Goal: Transaction & Acquisition: Obtain resource

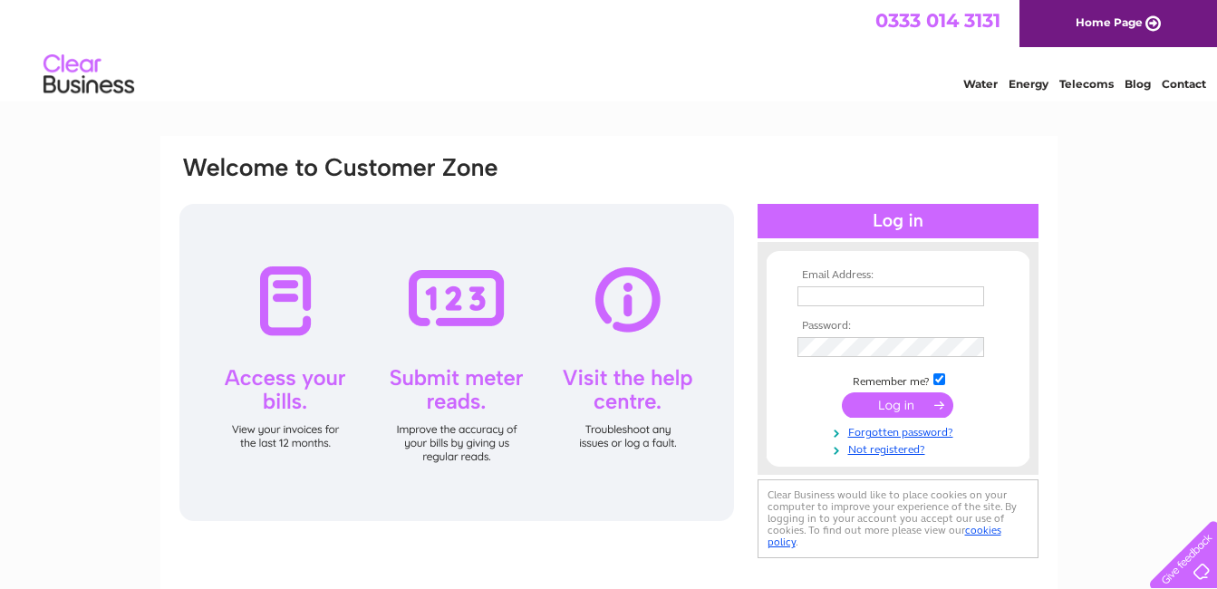
type input "[PERSON_NAME][EMAIL_ADDRESS][DOMAIN_NAME]"
click at [881, 399] on input "submit" at bounding box center [897, 404] width 111 height 25
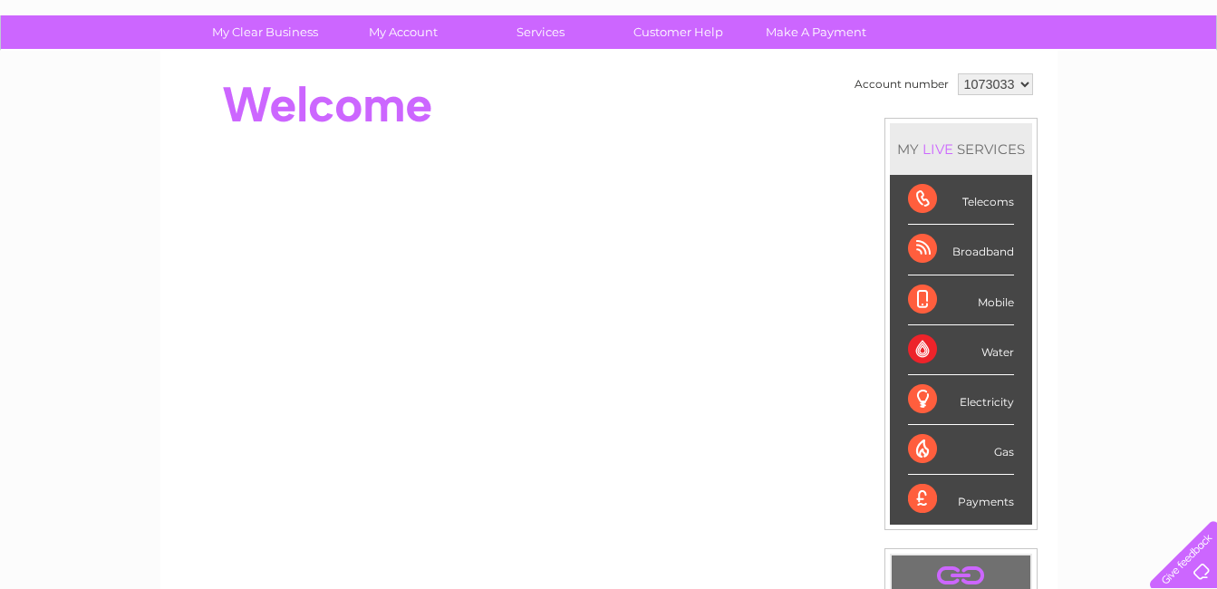
scroll to position [109, 0]
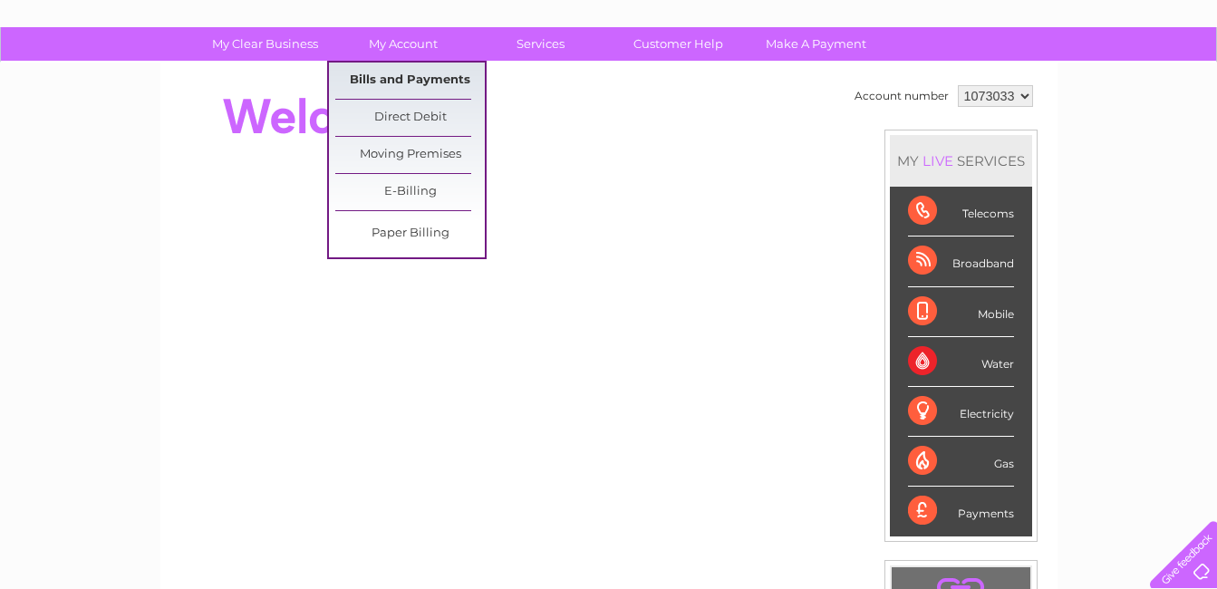
click at [402, 83] on link "Bills and Payments" at bounding box center [409, 81] width 149 height 36
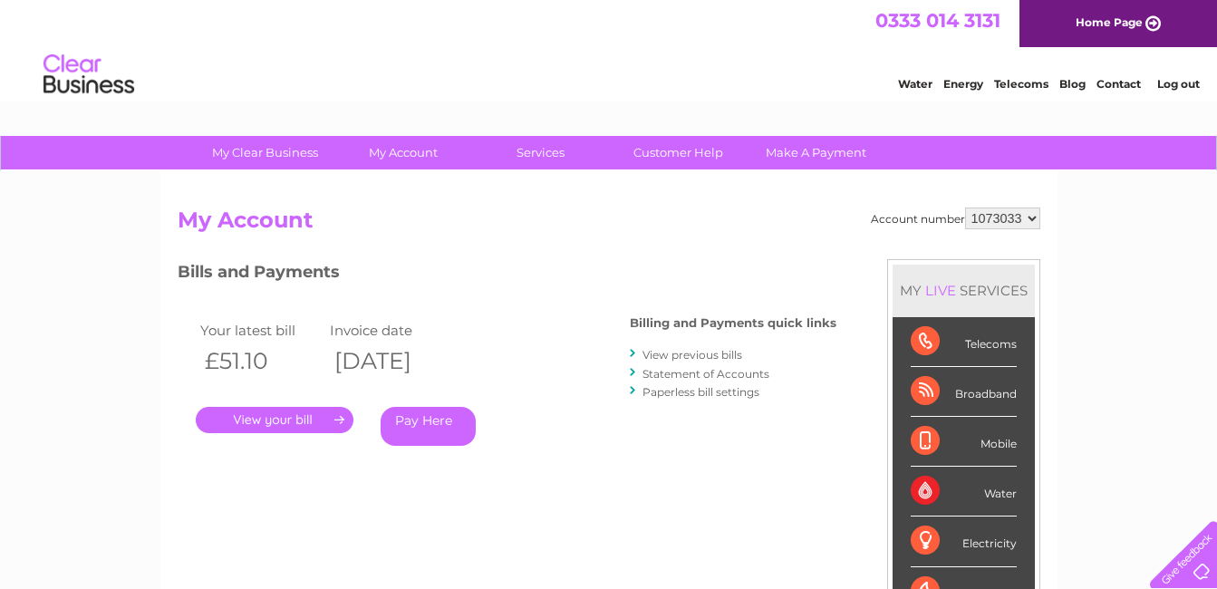
click at [271, 415] on link "." at bounding box center [275, 420] width 158 height 26
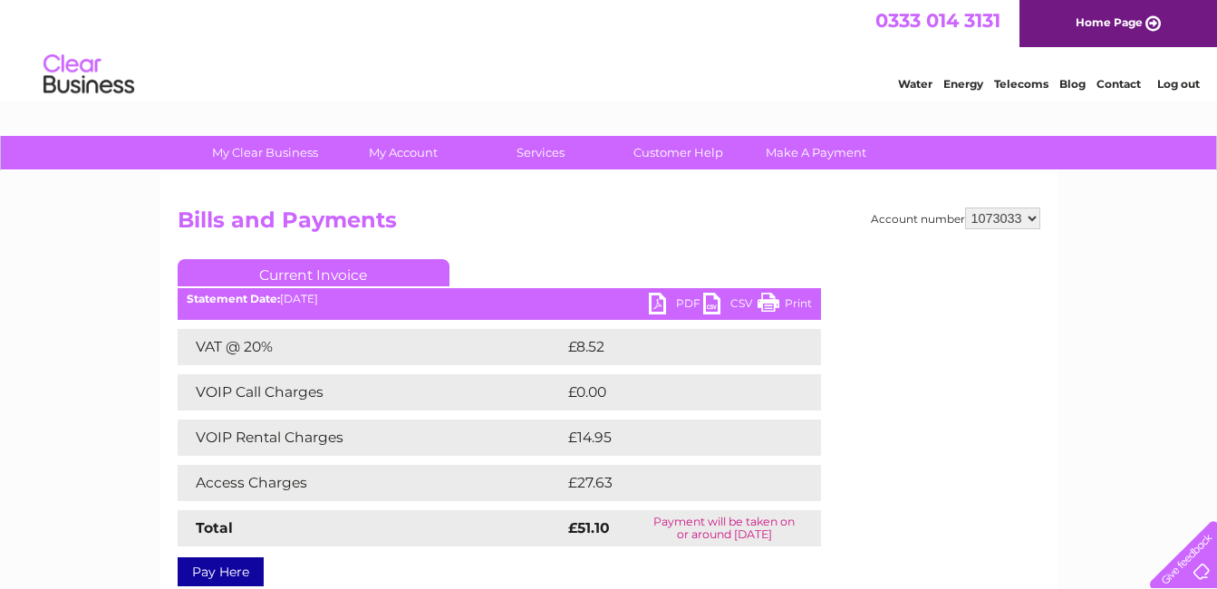
click at [663, 305] on link "PDF" at bounding box center [676, 306] width 54 height 26
